Goal: Find specific page/section: Find specific page/section

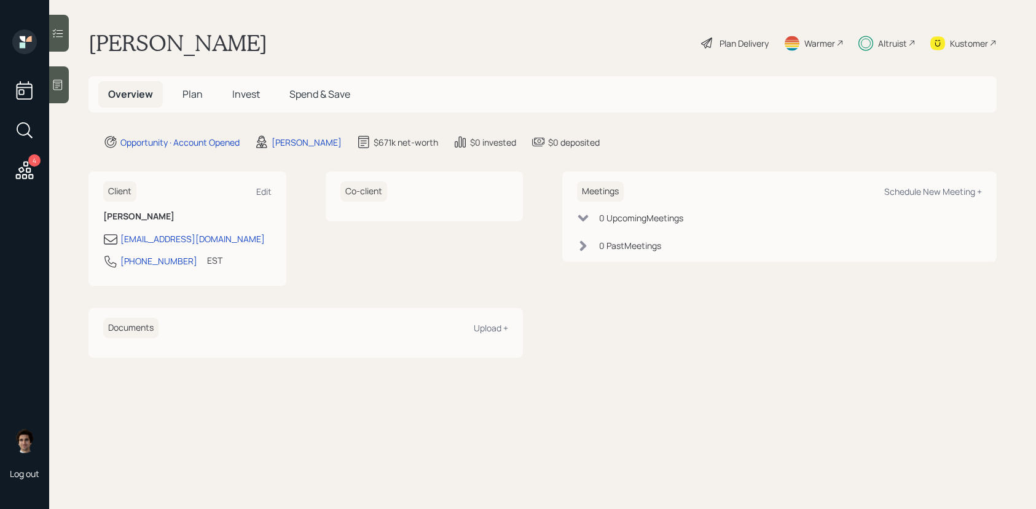
click at [154, 87] on h5 "Overview" at bounding box center [130, 94] width 65 height 26
click at [179, 89] on h5 "Plan" at bounding box center [193, 94] width 40 height 26
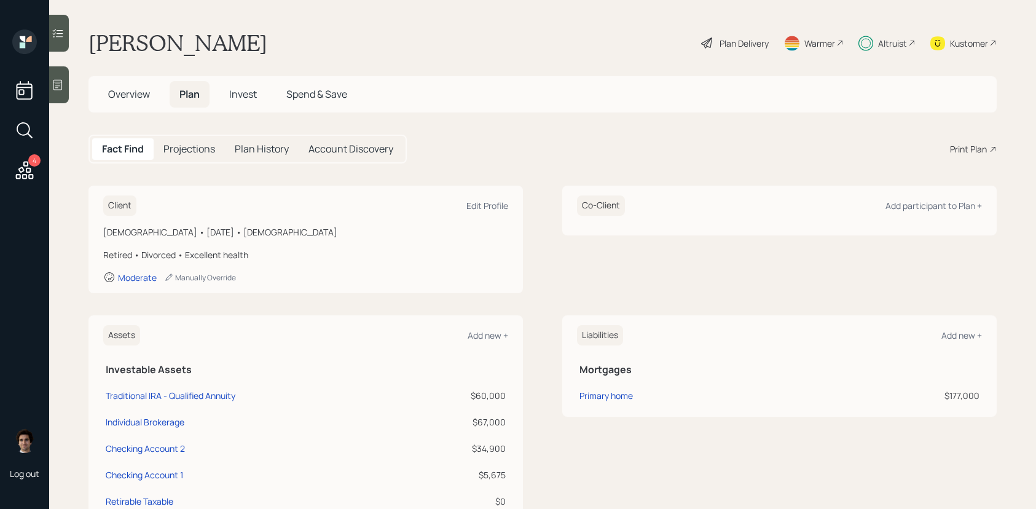
click at [140, 93] on span "Overview" at bounding box center [129, 94] width 42 height 14
